Goal: Information Seeking & Learning: Learn about a topic

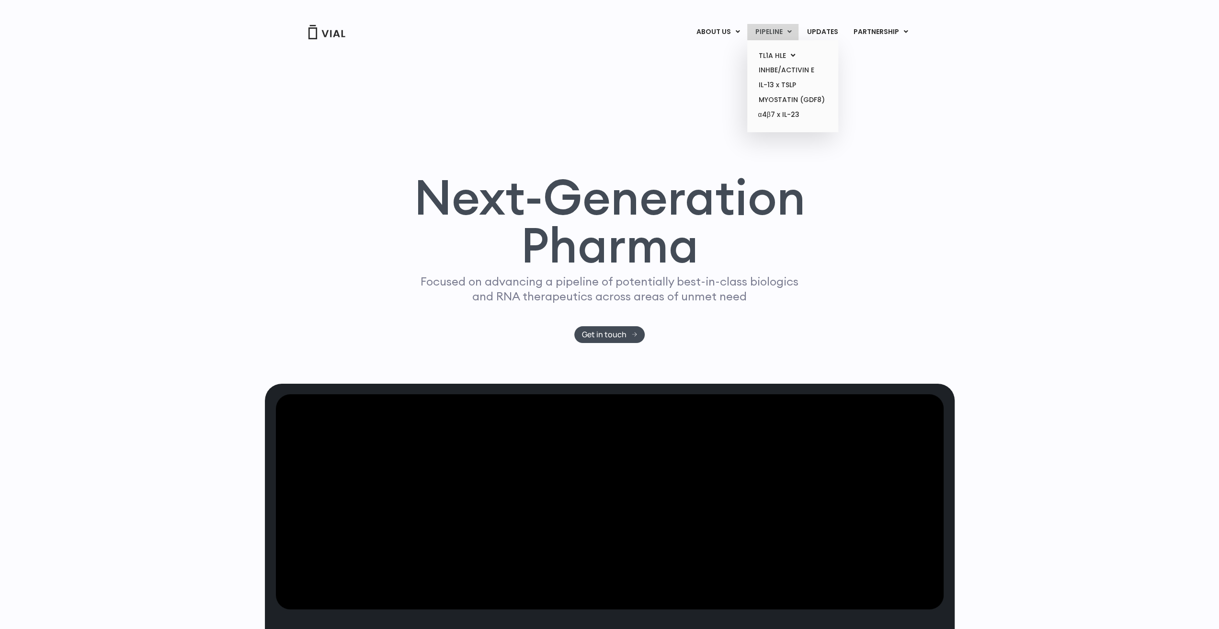
click at [777, 29] on link "PIPELINE" at bounding box center [772, 32] width 51 height 16
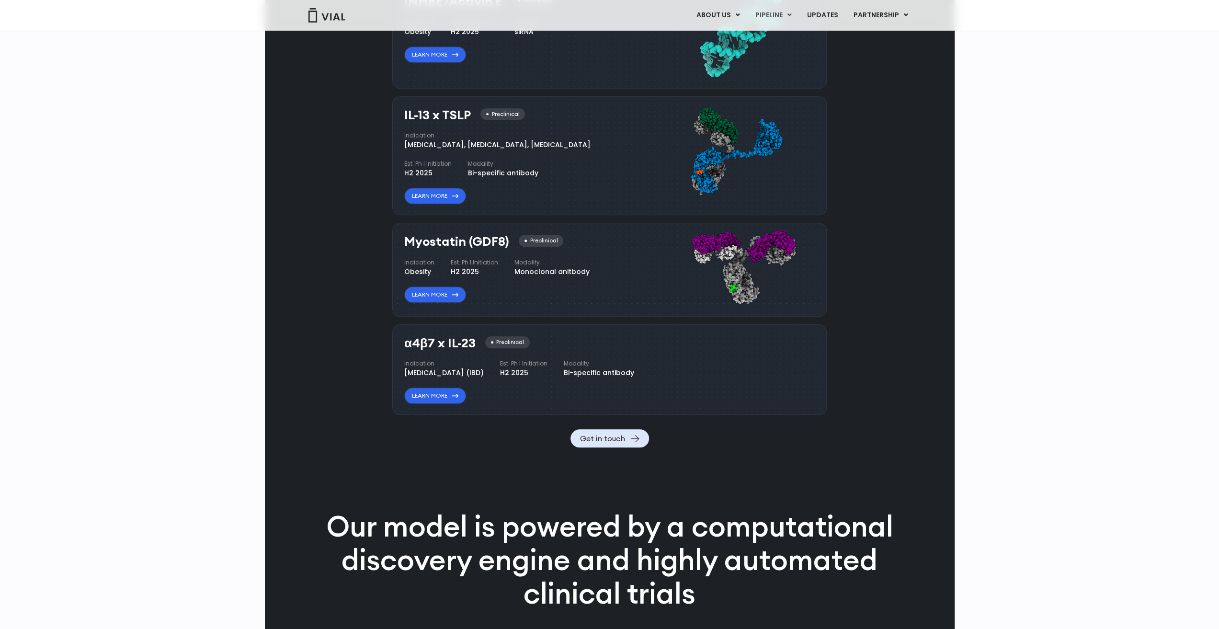
scroll to position [911, 0]
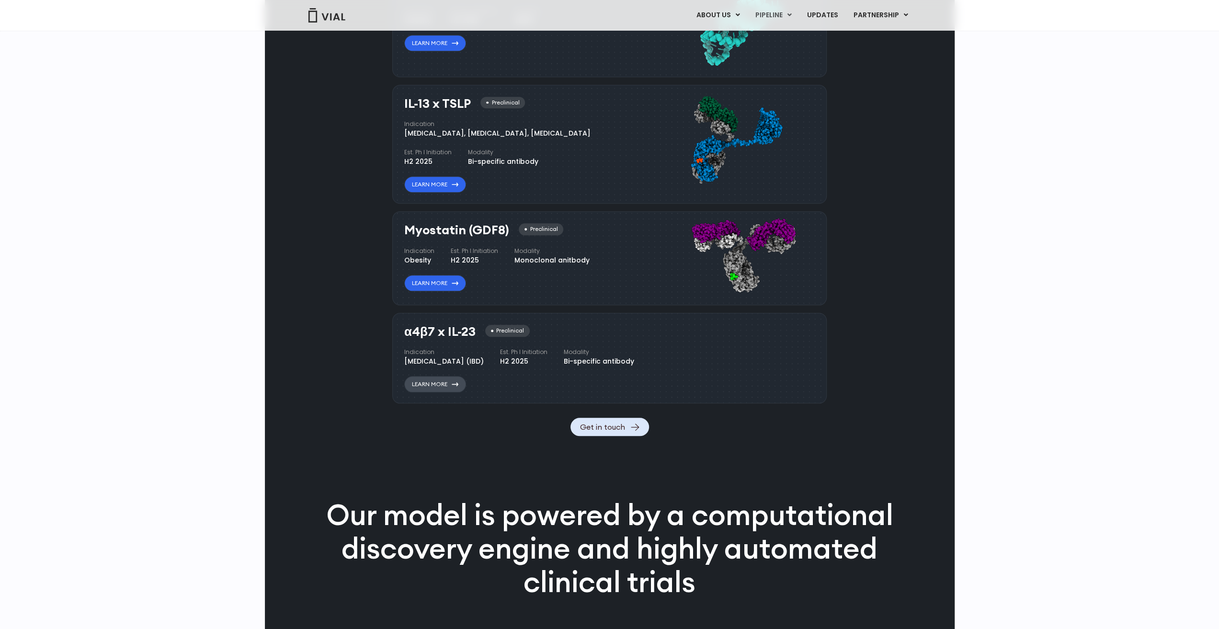
click at [440, 392] on link "Learn More" at bounding box center [435, 384] width 62 height 16
